Goal: Information Seeking & Learning: Learn about a topic

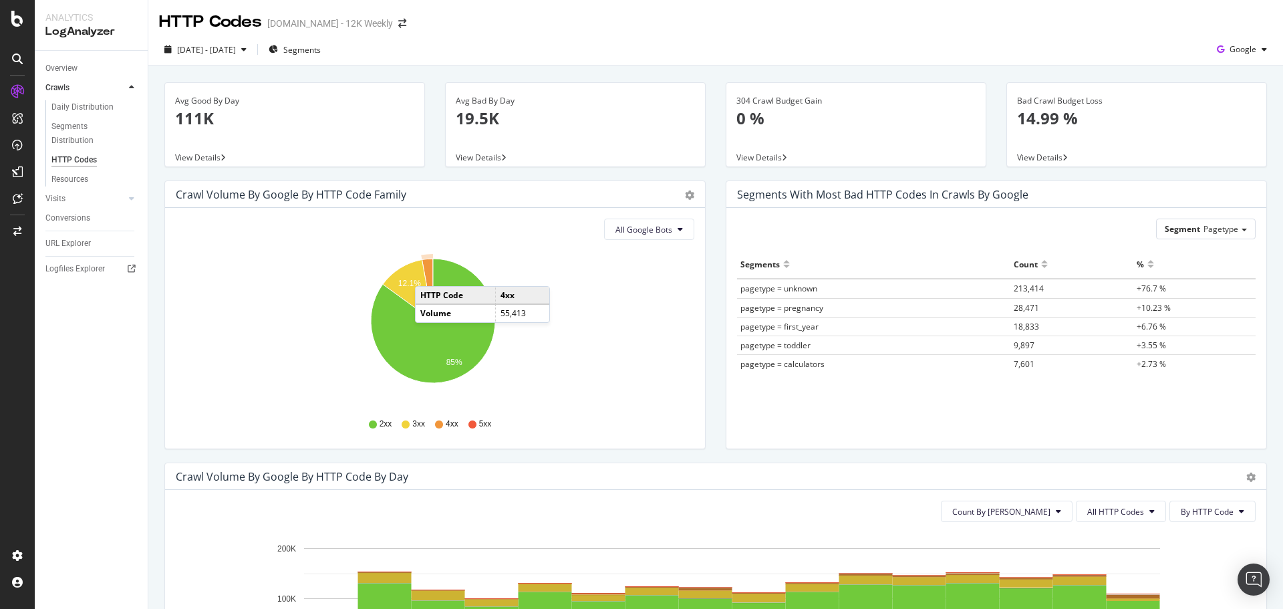
click at [428, 273] on icon "A chart." at bounding box center [427, 290] width 11 height 62
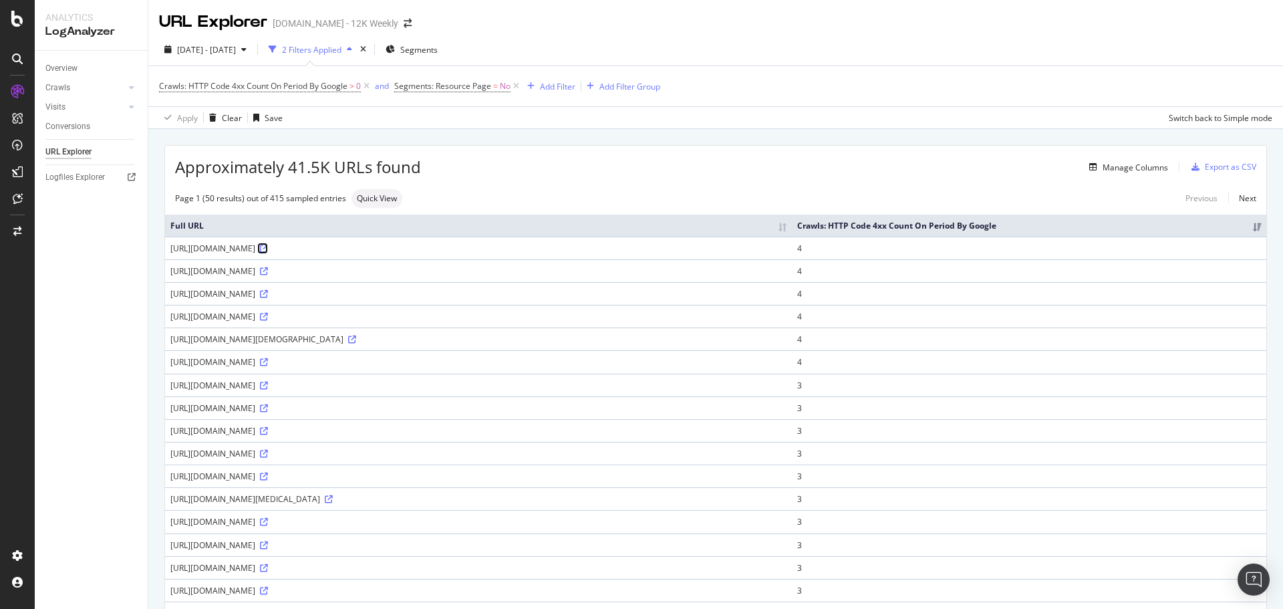
click at [268, 251] on icon at bounding box center [264, 249] width 8 height 8
click at [268, 273] on icon at bounding box center [264, 271] width 8 height 8
click at [268, 293] on icon at bounding box center [264, 294] width 8 height 8
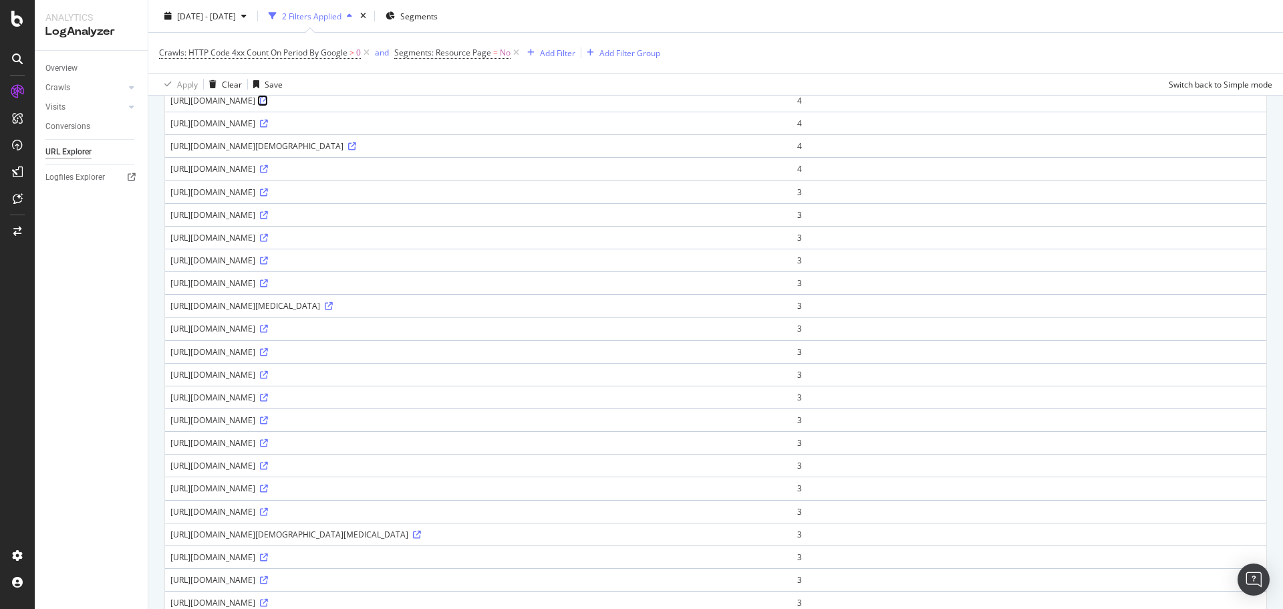
scroll to position [334, 0]
click at [268, 235] on icon at bounding box center [264, 234] width 8 height 8
